Goal: Complete application form

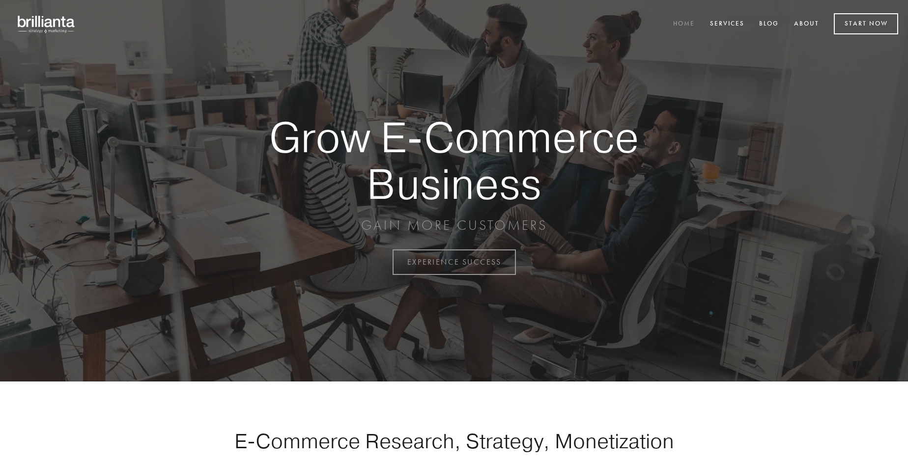
scroll to position [2574, 0]
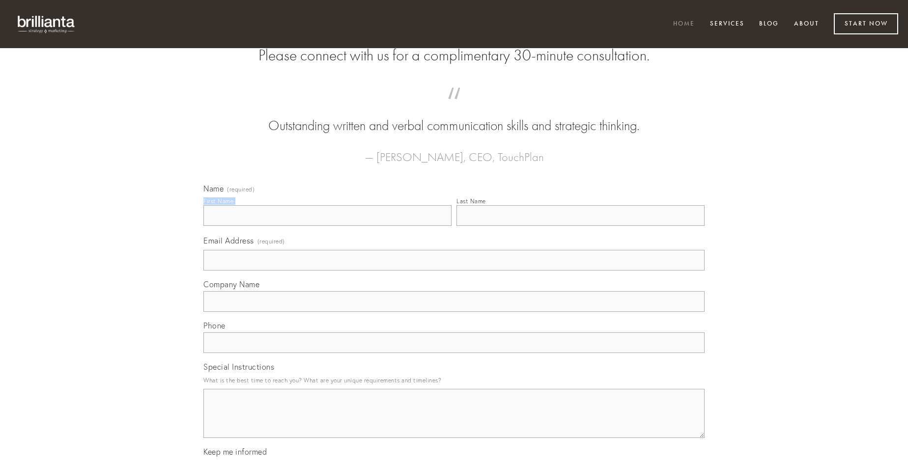
type input "[PERSON_NAME]"
click at [580, 226] on input "Last Name" at bounding box center [580, 215] width 248 height 21
type input "[PERSON_NAME]"
click at [454, 271] on input "Email Address (required)" at bounding box center [453, 260] width 501 height 21
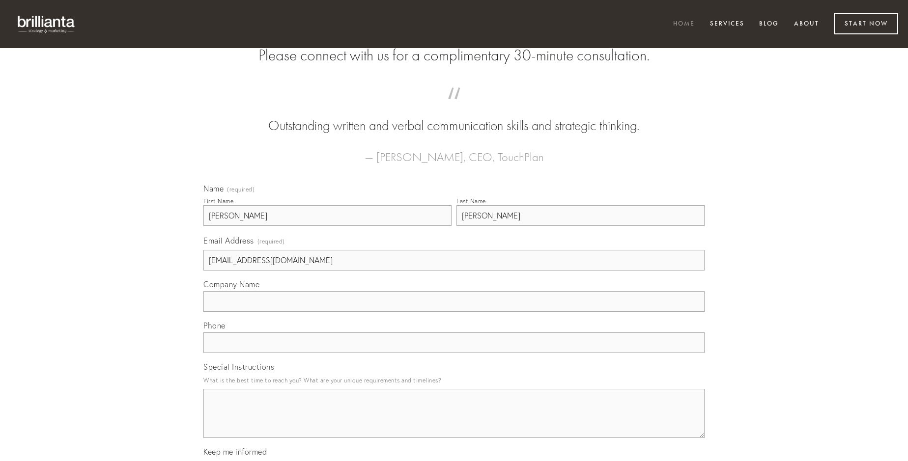
type input "[EMAIL_ADDRESS][DOMAIN_NAME]"
click at [454, 312] on input "Company Name" at bounding box center [453, 301] width 501 height 21
type input "cerno"
click at [454, 353] on input "text" at bounding box center [453, 342] width 501 height 21
click at [454, 422] on textarea "Special Instructions" at bounding box center [453, 413] width 501 height 49
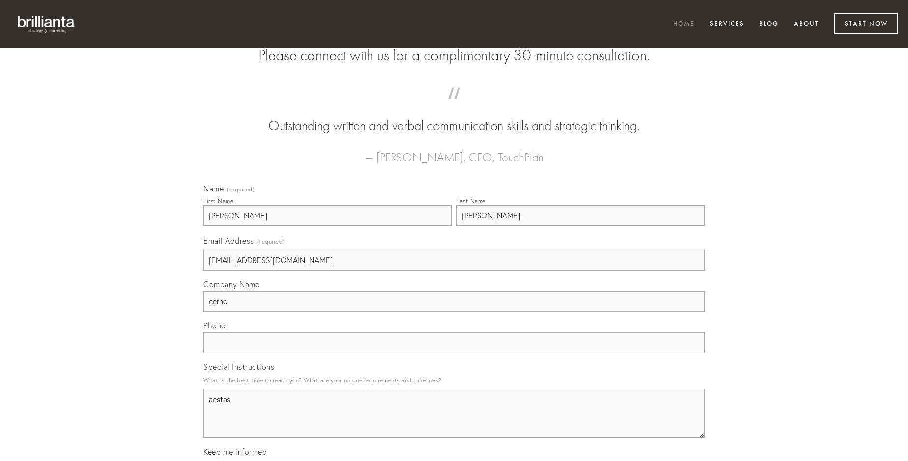
type textarea "aestas"
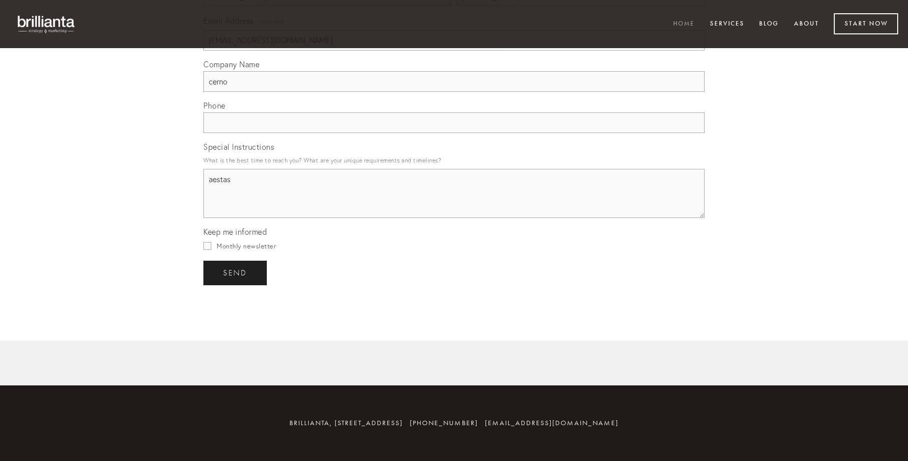
click at [236, 273] on span "send" at bounding box center [235, 273] width 24 height 9
